Goal: Check status: Check status

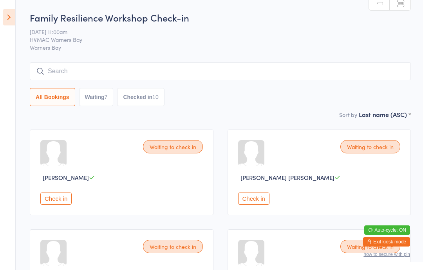
click at [5, 15] on icon at bounding box center [9, 17] width 12 height 16
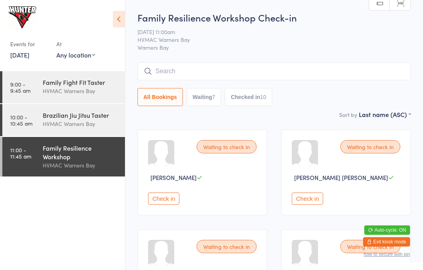
click at [27, 53] on link "[DATE]" at bounding box center [19, 55] width 19 height 9
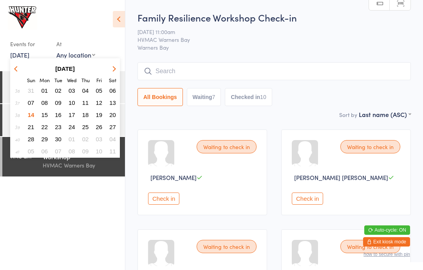
click at [45, 120] on button "15" at bounding box center [45, 115] width 12 height 11
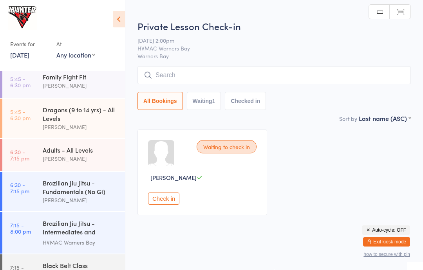
scroll to position [178, 0]
click at [80, 122] on div "Dragons (9 to 14 yrs) - All Levels" at bounding box center [81, 113] width 76 height 17
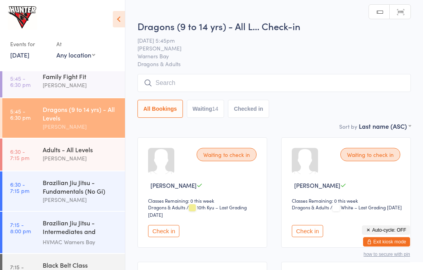
click at [121, 22] on icon at bounding box center [119, 19] width 12 height 16
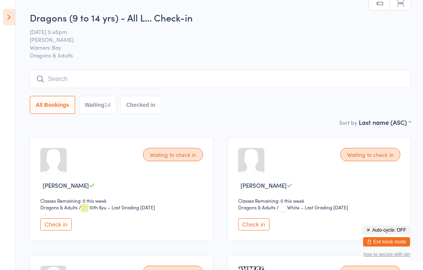
click at [7, 15] on icon at bounding box center [9, 17] width 12 height 16
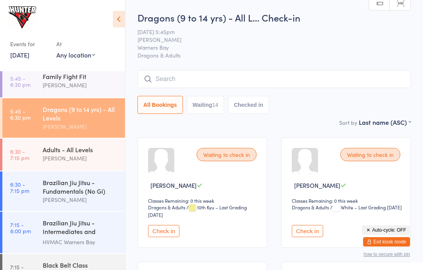
click at [28, 48] on div "Events for" at bounding box center [29, 44] width 38 height 13
click at [22, 58] on link "[DATE]" at bounding box center [19, 55] width 19 height 9
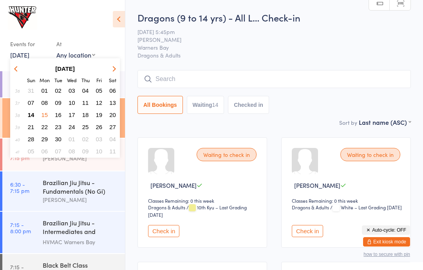
click at [32, 112] on button "14" at bounding box center [31, 115] width 12 height 11
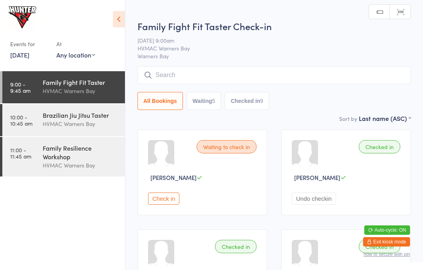
click at [113, 19] on icon at bounding box center [119, 19] width 12 height 16
